Goal: Use online tool/utility: Utilize a website feature to perform a specific function

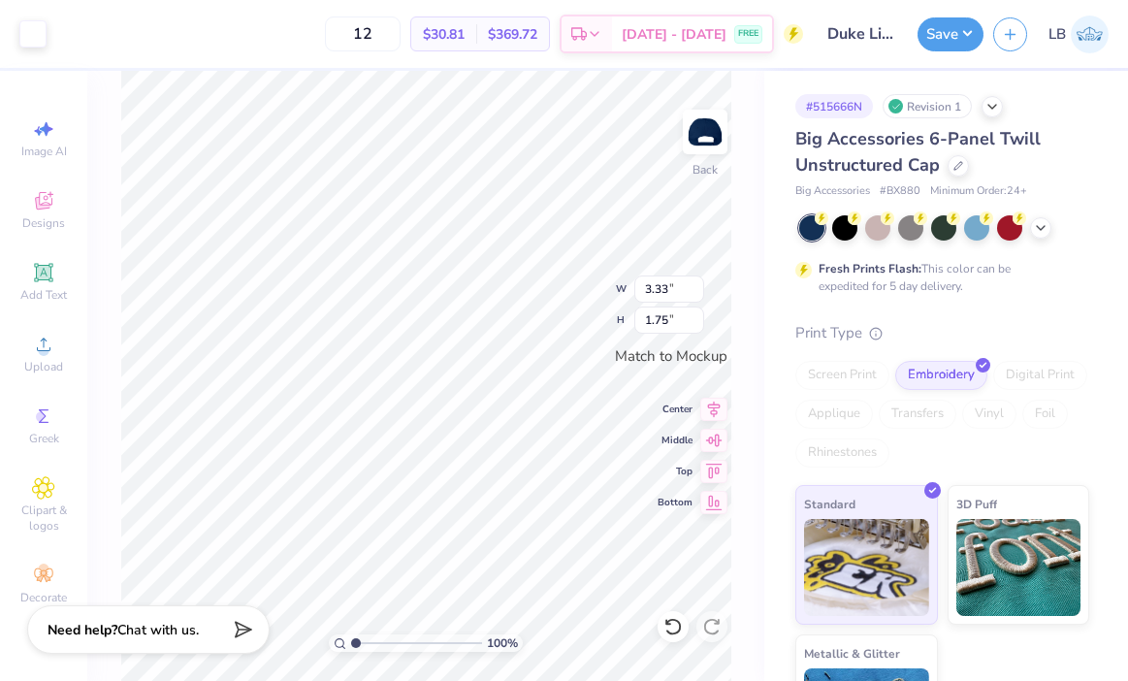
type input "3.33"
type input "1.75"
type input "3.26"
type input "1.72"
click at [922, 26] on button "Save" at bounding box center [950, 32] width 66 height 34
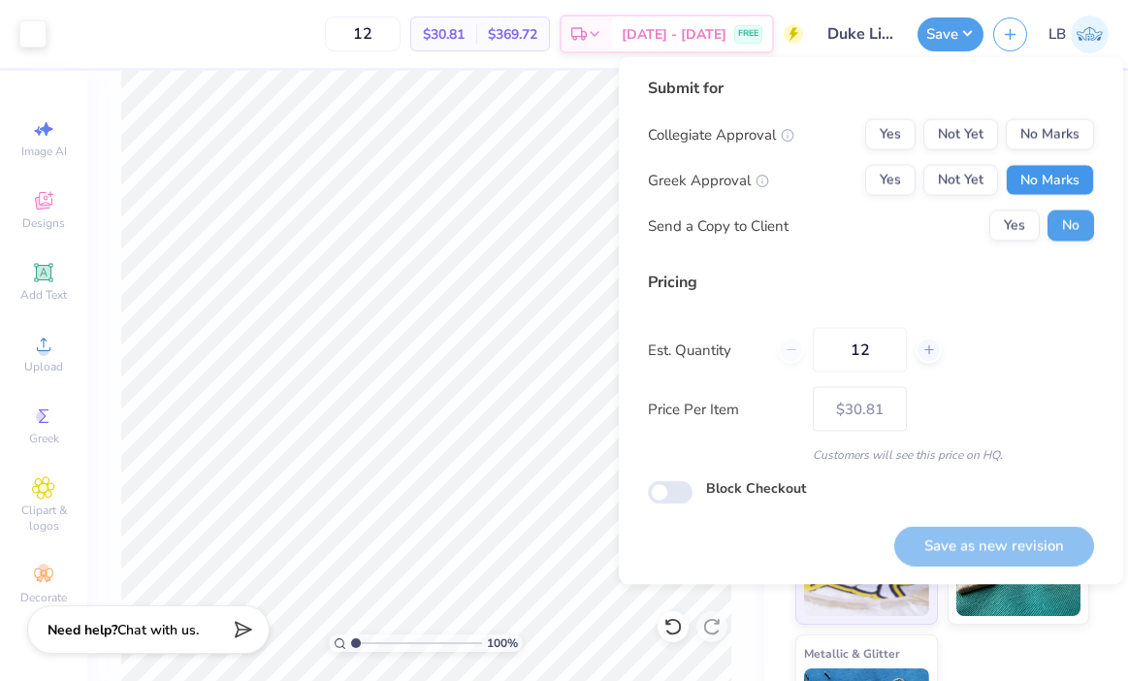
click at [1065, 169] on button "No Marks" at bounding box center [1050, 180] width 88 height 31
click at [1055, 140] on button "No Marks" at bounding box center [1050, 134] width 88 height 31
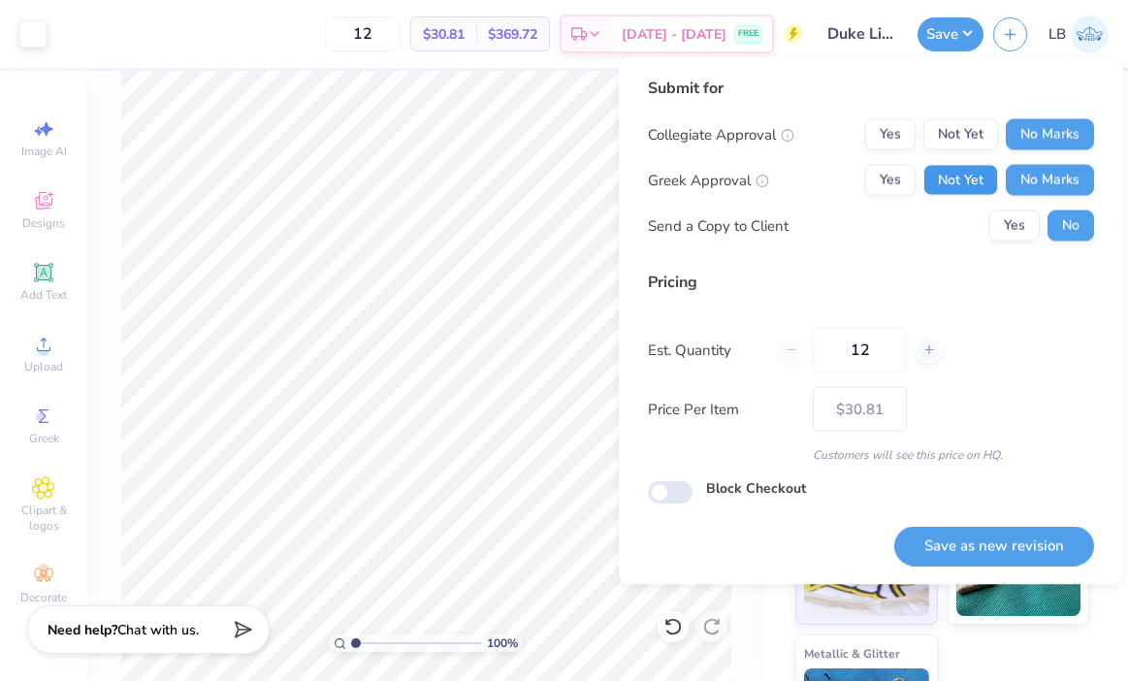
click at [975, 191] on button "Not Yet" at bounding box center [960, 180] width 75 height 31
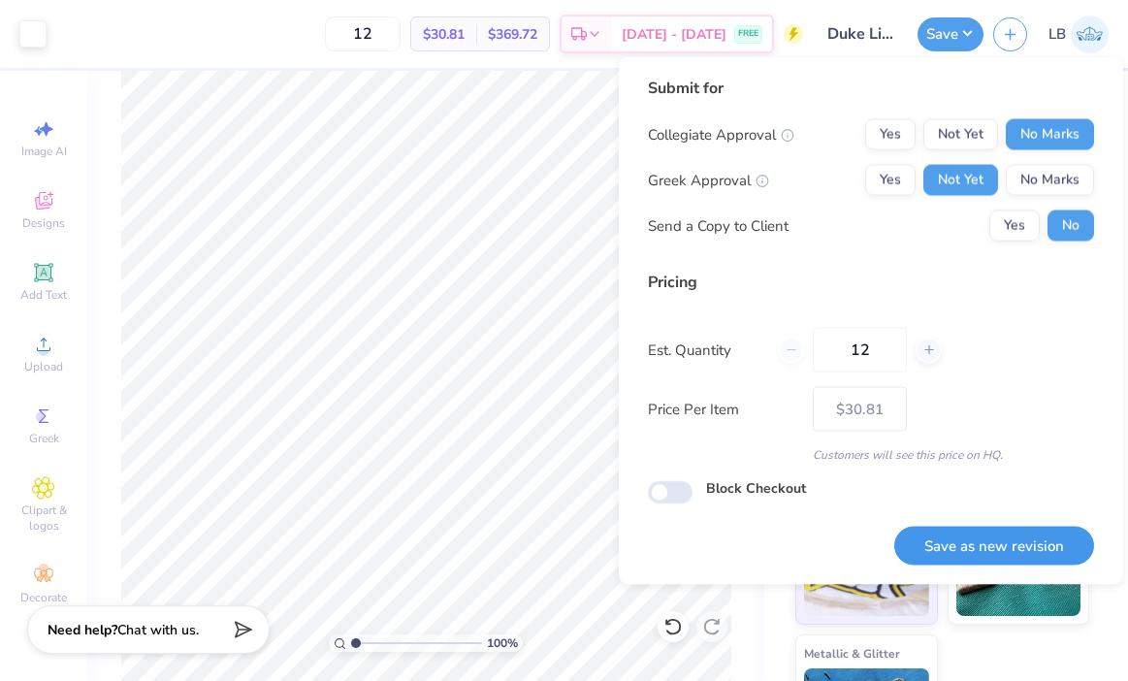
click at [994, 547] on button "Save as new revision" at bounding box center [994, 546] width 200 height 40
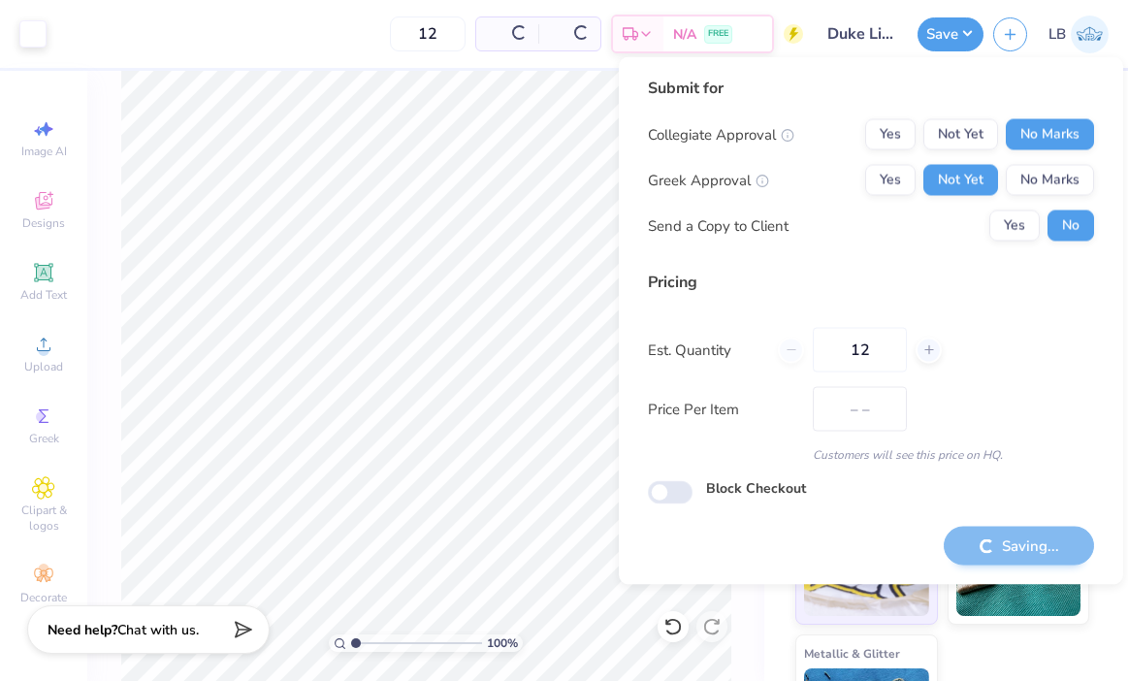
type input "$30.81"
